Goal: Information Seeking & Learning: Learn about a topic

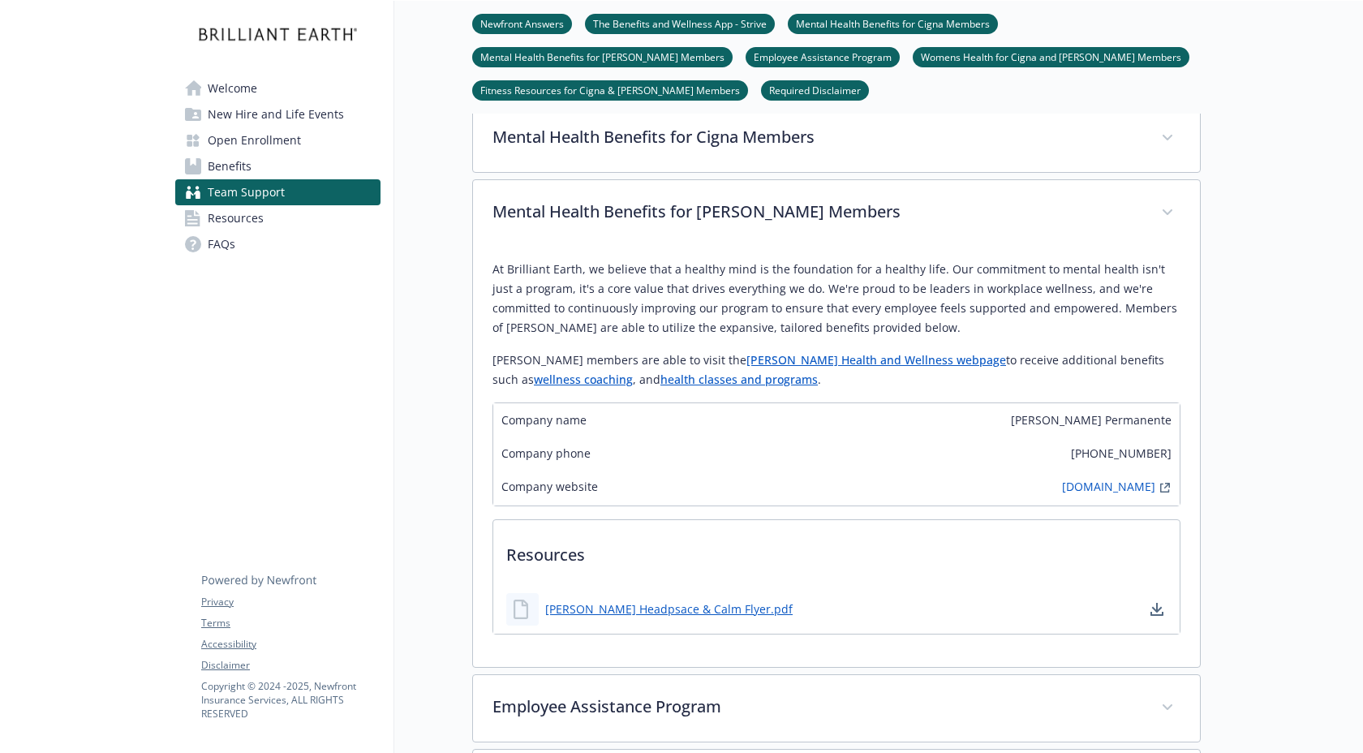
click at [451, 266] on div "Team Support Newfront Answers The Benefits and Wellness App - Strive Mental Hea…" at bounding box center [797, 382] width 807 height 1612
